Goal: Information Seeking & Learning: Find specific page/section

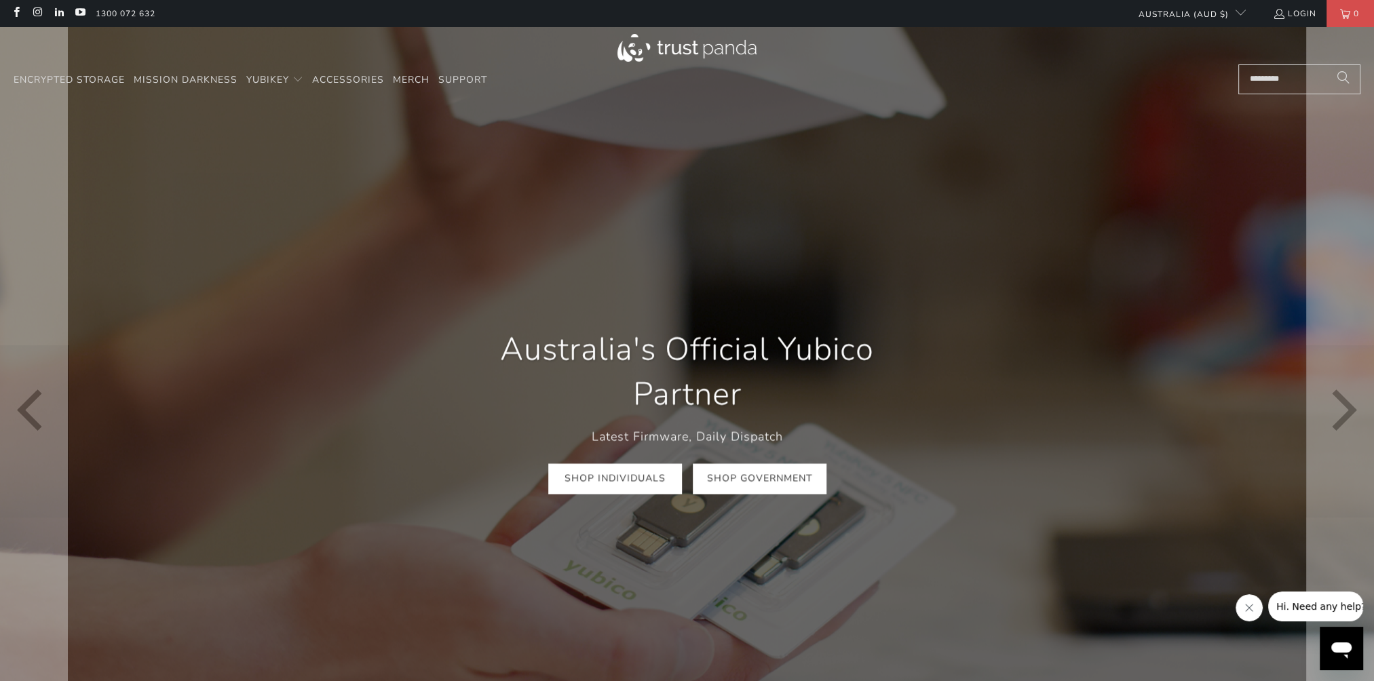
click at [752, 486] on link "Shop Government" at bounding box center [760, 478] width 134 height 31
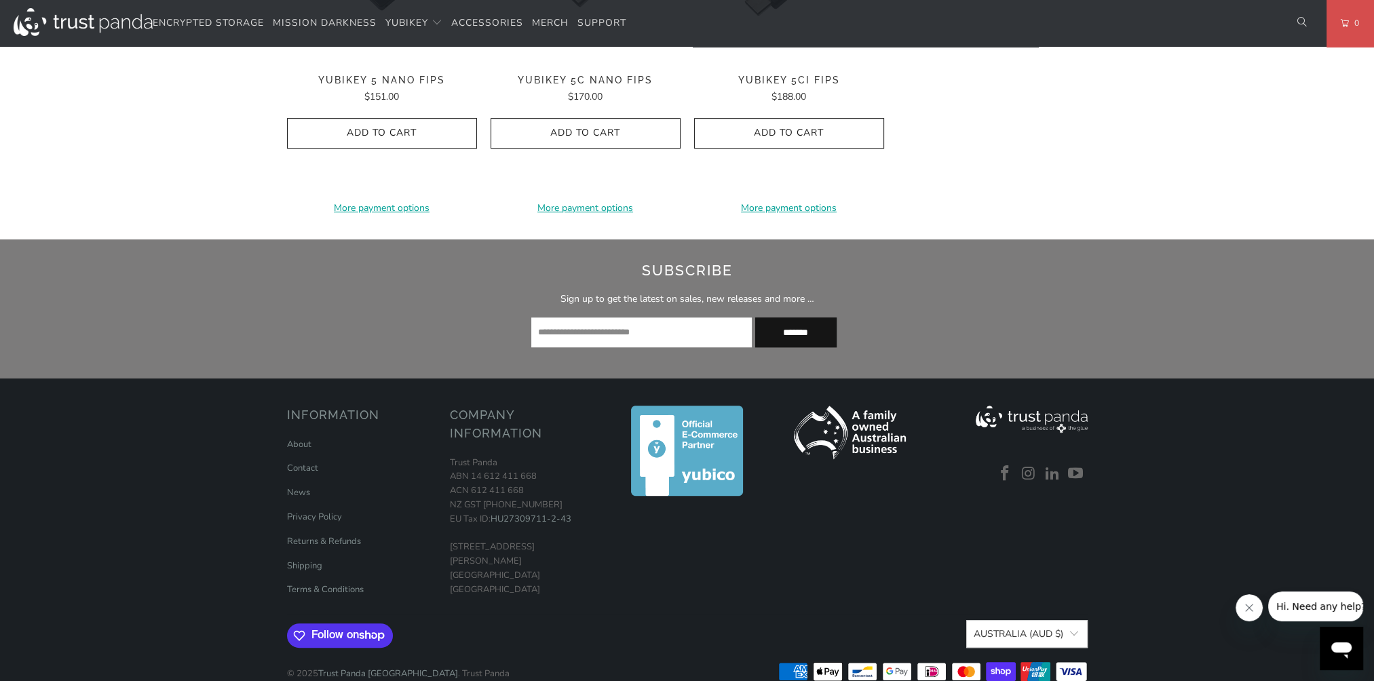
scroll to position [1034, 0]
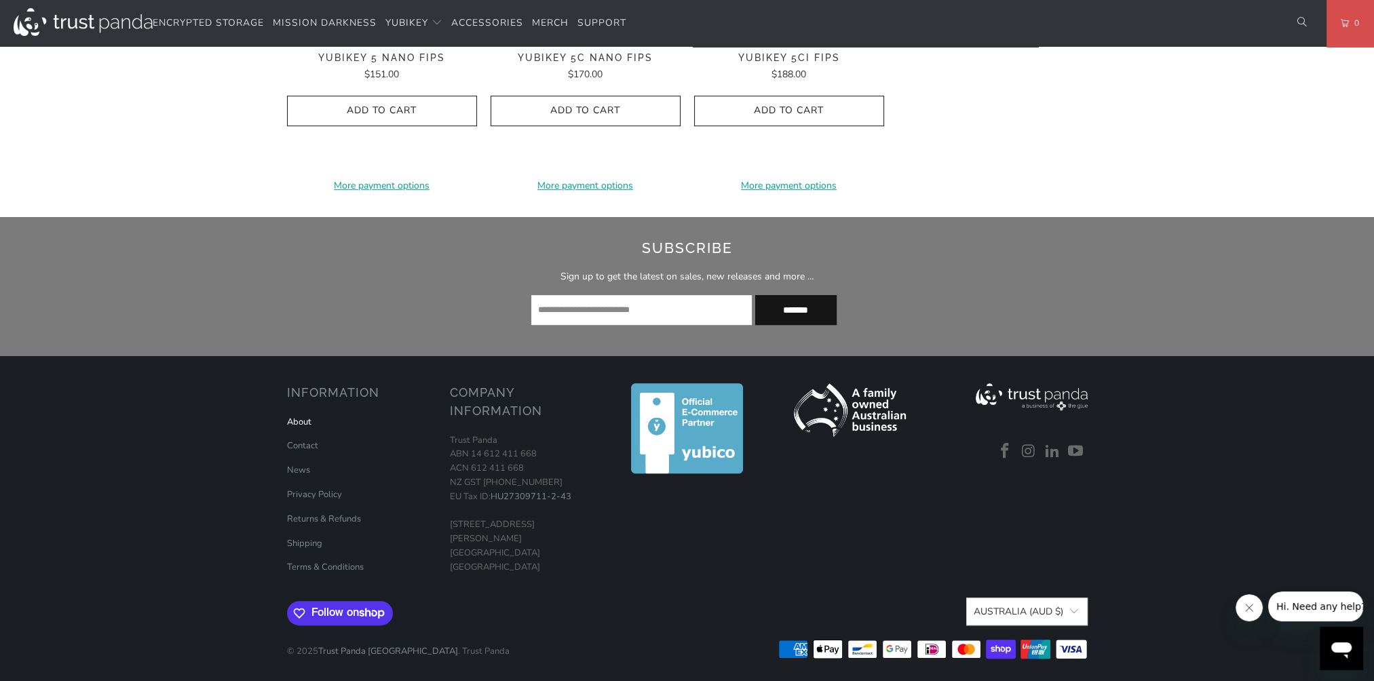
click at [293, 423] on link "About" at bounding box center [299, 422] width 24 height 12
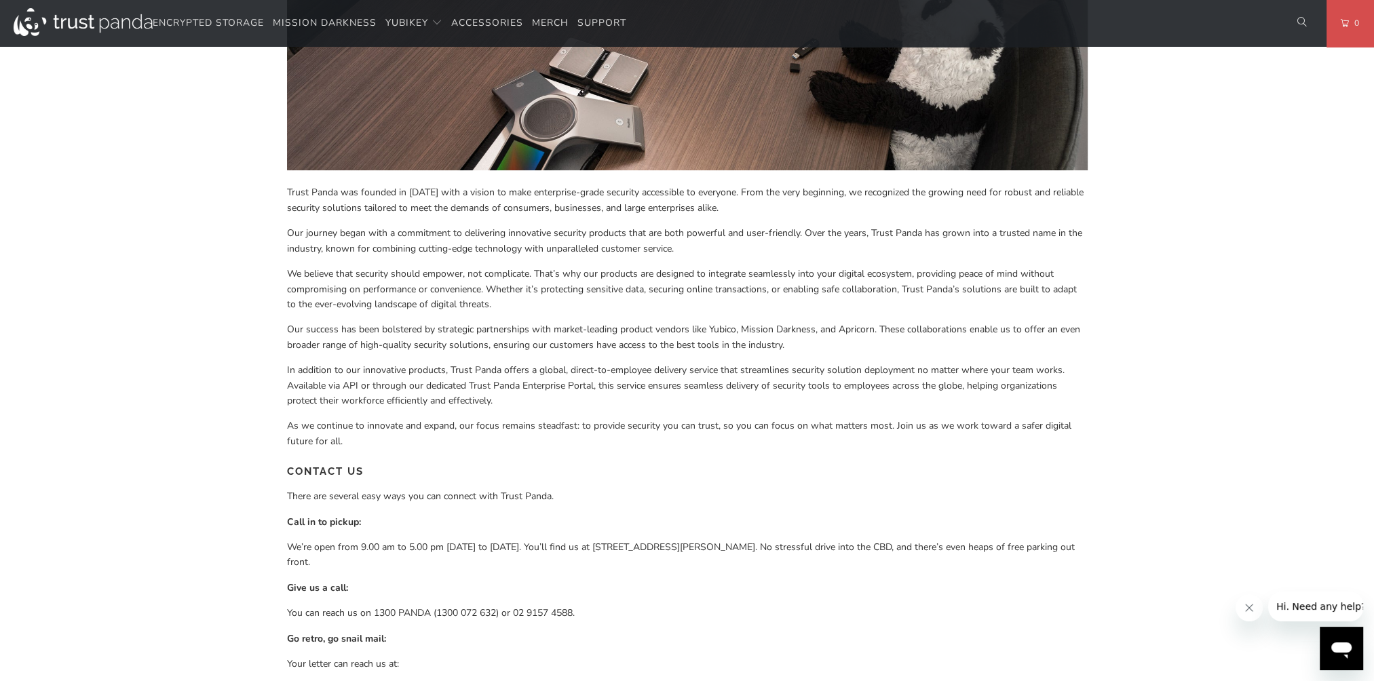
scroll to position [611, 0]
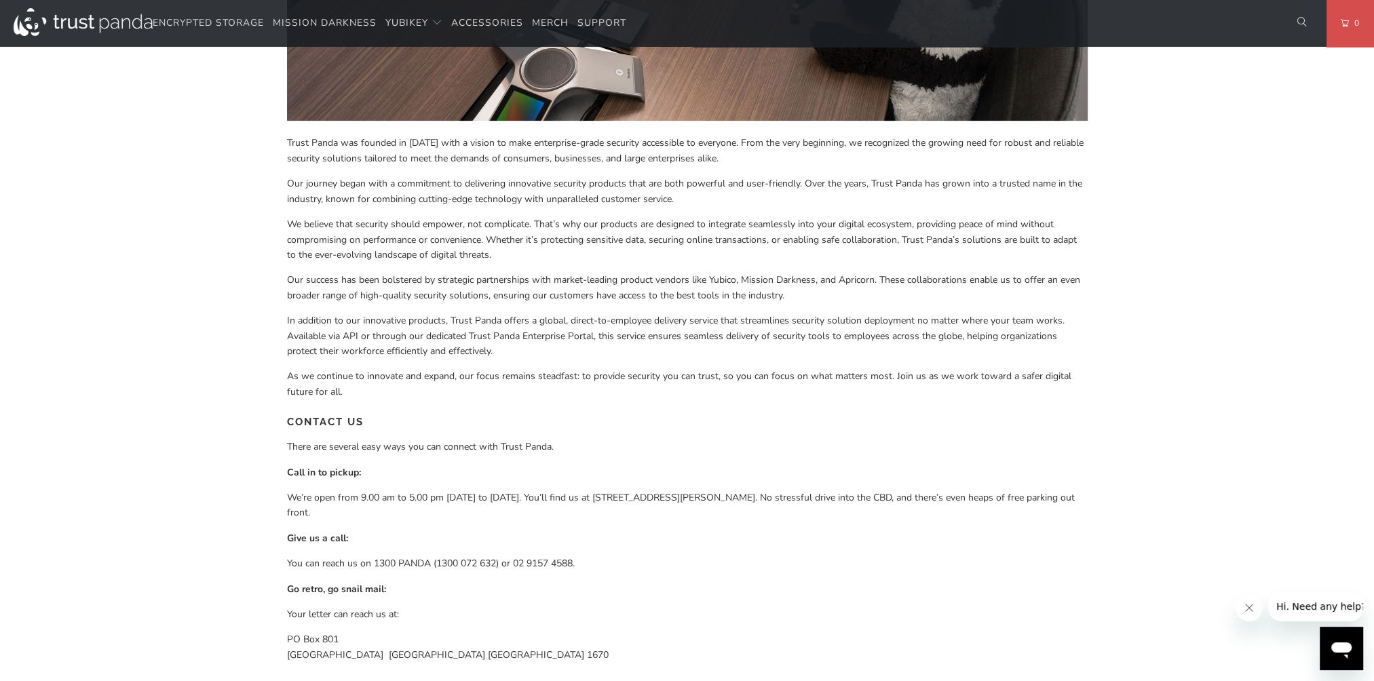
click at [155, 168] on div "About WHO ARE WE? Trust Panda was founded in [DATE] with a vision to make enter…" at bounding box center [687, 101] width 1374 height 1217
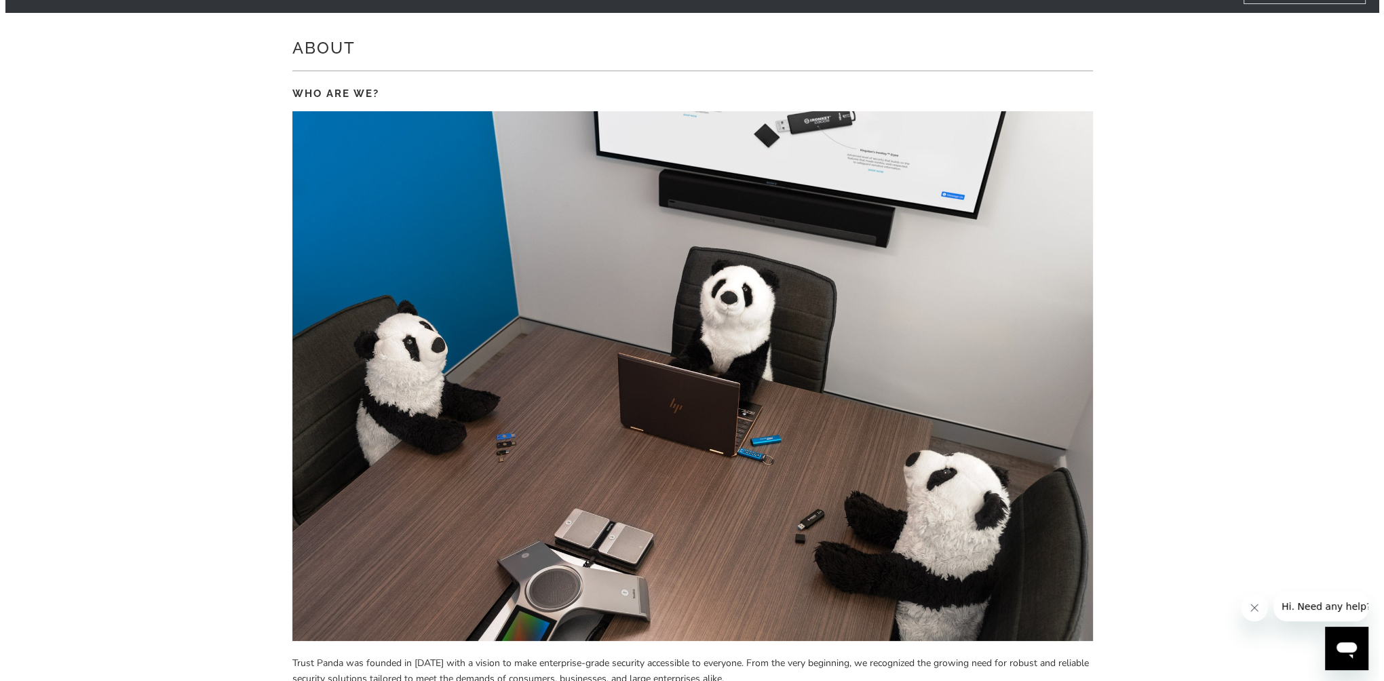
scroll to position [0, 0]
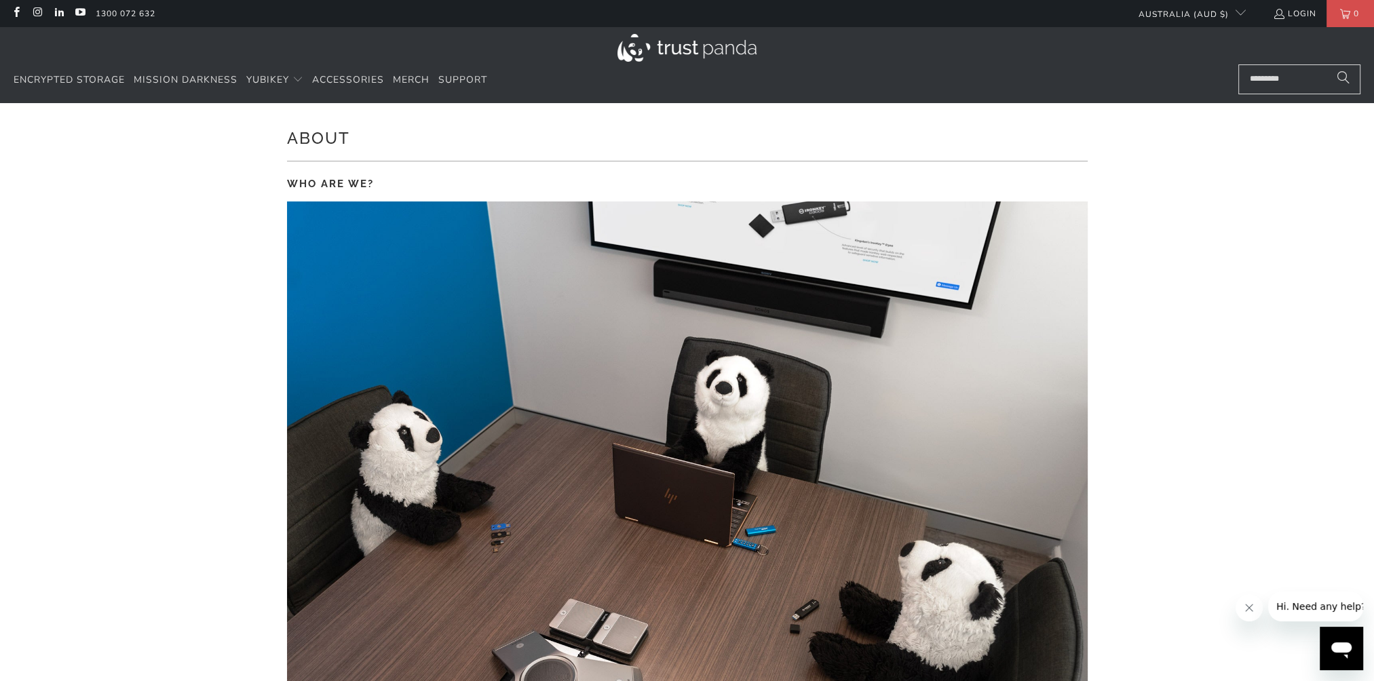
click at [1272, 78] on input "Search..." at bounding box center [1299, 79] width 122 height 30
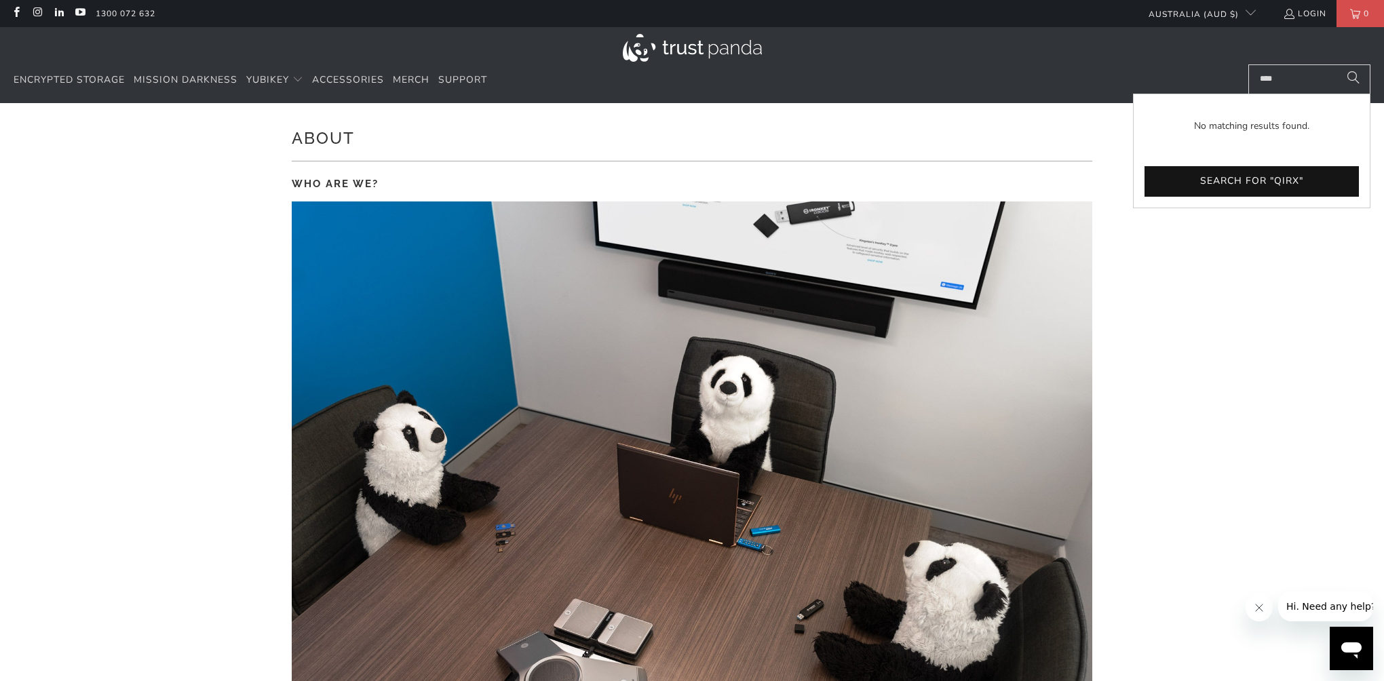
type input "****"
click at [1337, 64] on button "Search" at bounding box center [1354, 79] width 34 height 30
